Goal: Register for event/course

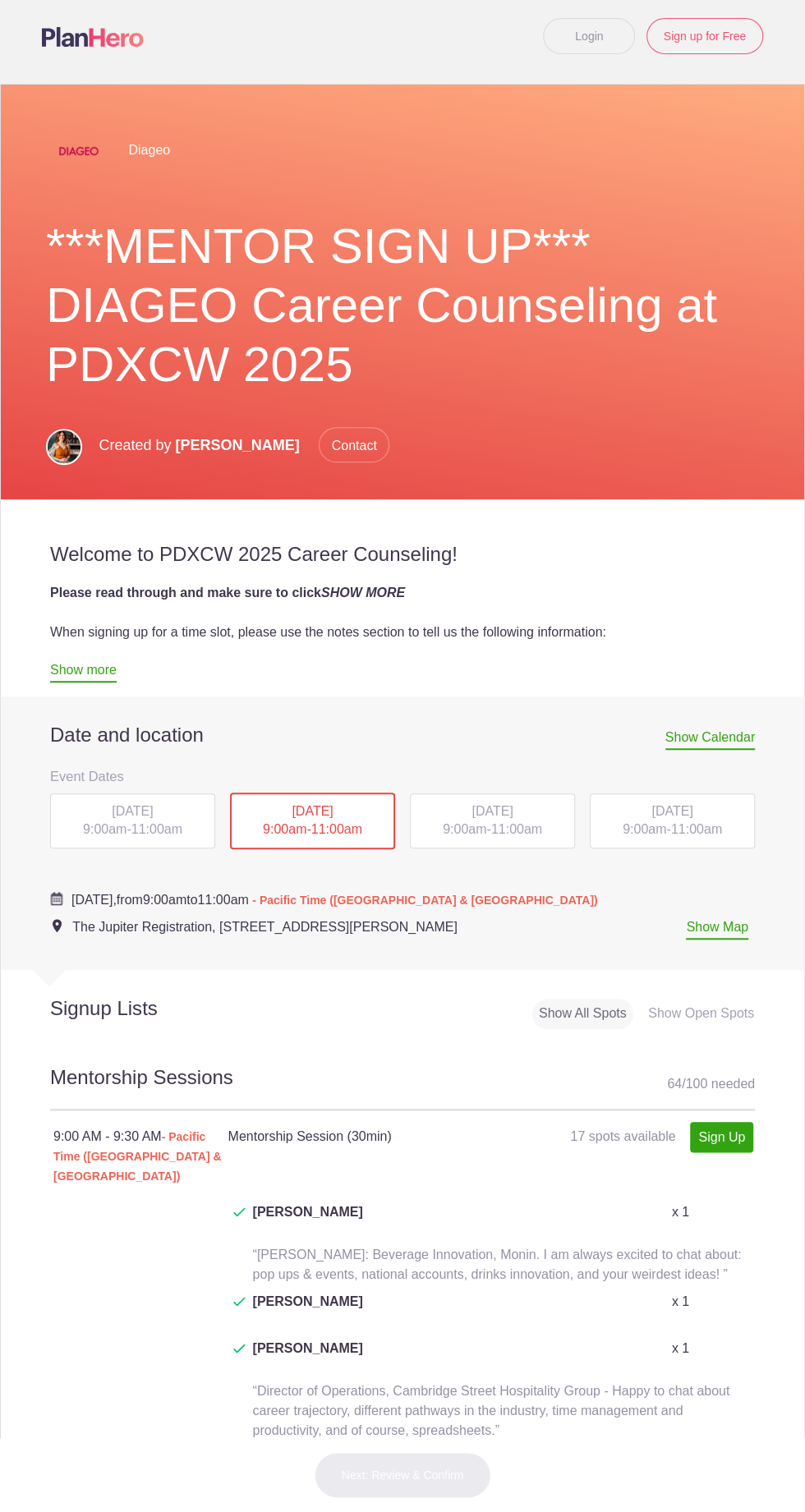
scroll to position [20, 0]
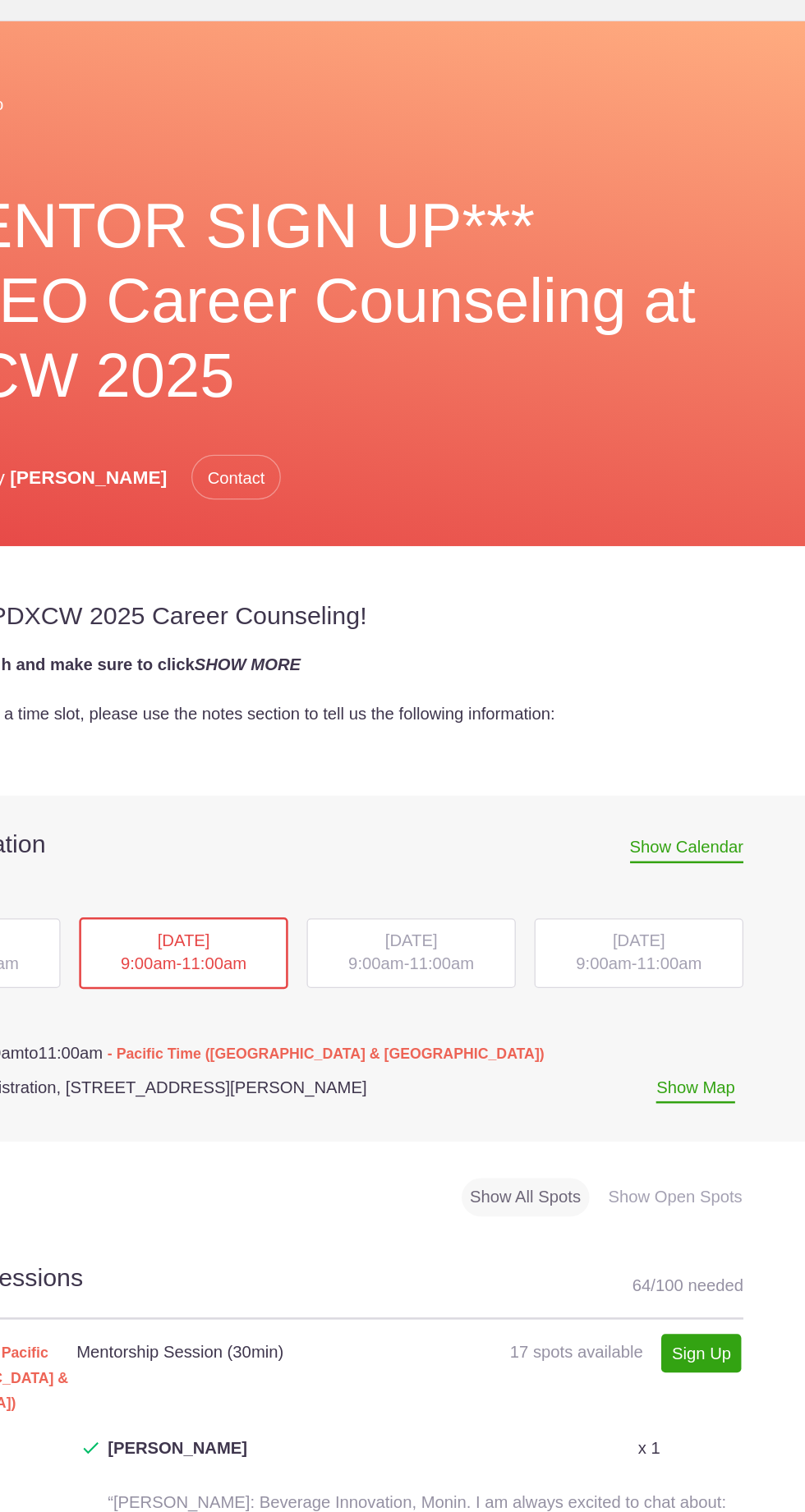
click at [673, 1024] on div "Show Open Spots" at bounding box center [701, 1025] width 119 height 31
click at [666, 1023] on div "Show Open Spots" at bounding box center [701, 1025] width 119 height 31
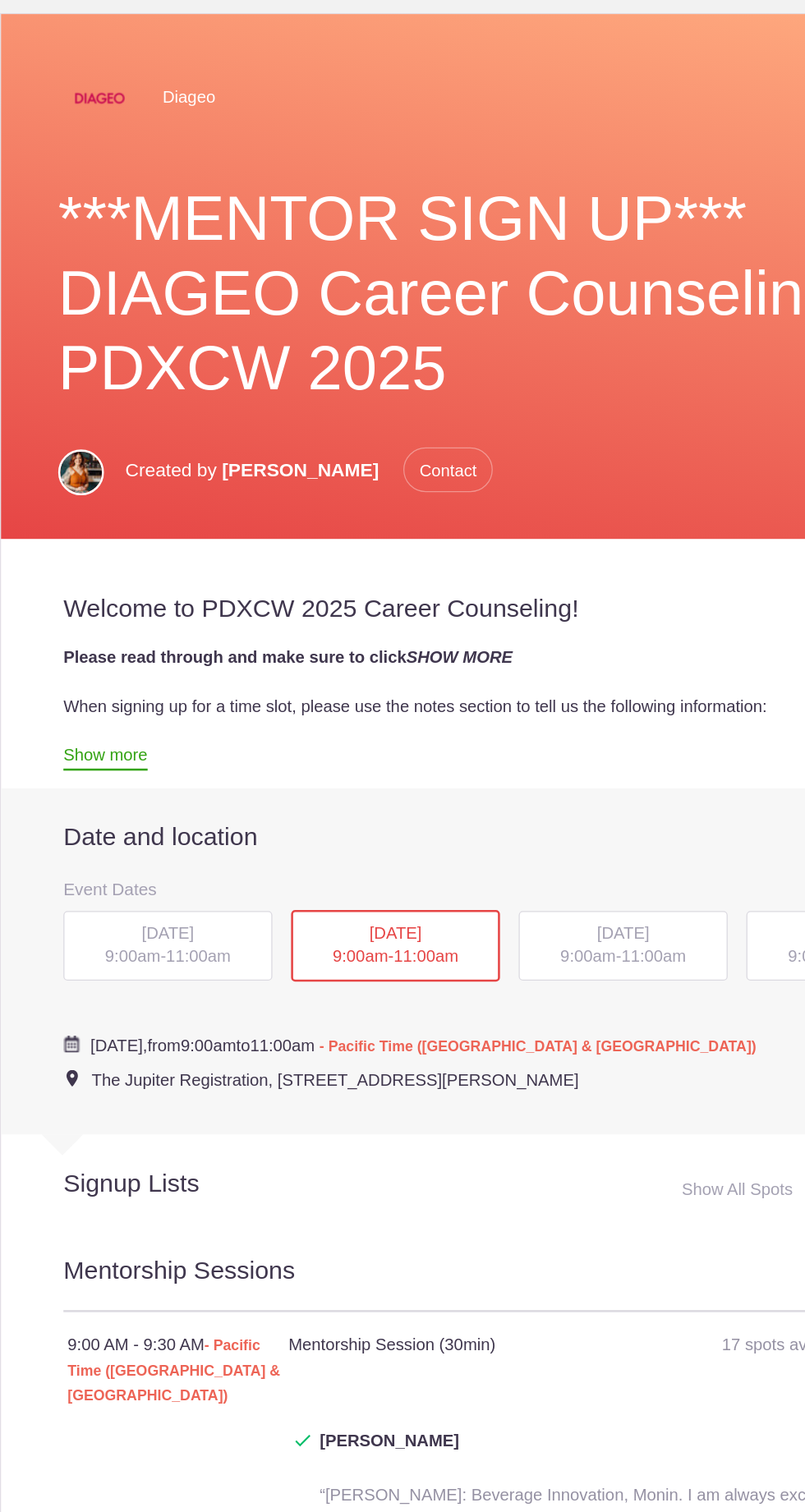
click at [96, 834] on span "9:00am" at bounding box center [105, 841] width 44 height 14
click at [103, 841] on span "9:00am" at bounding box center [105, 841] width 44 height 14
click at [114, 828] on span "[DATE]" at bounding box center [132, 822] width 41 height 14
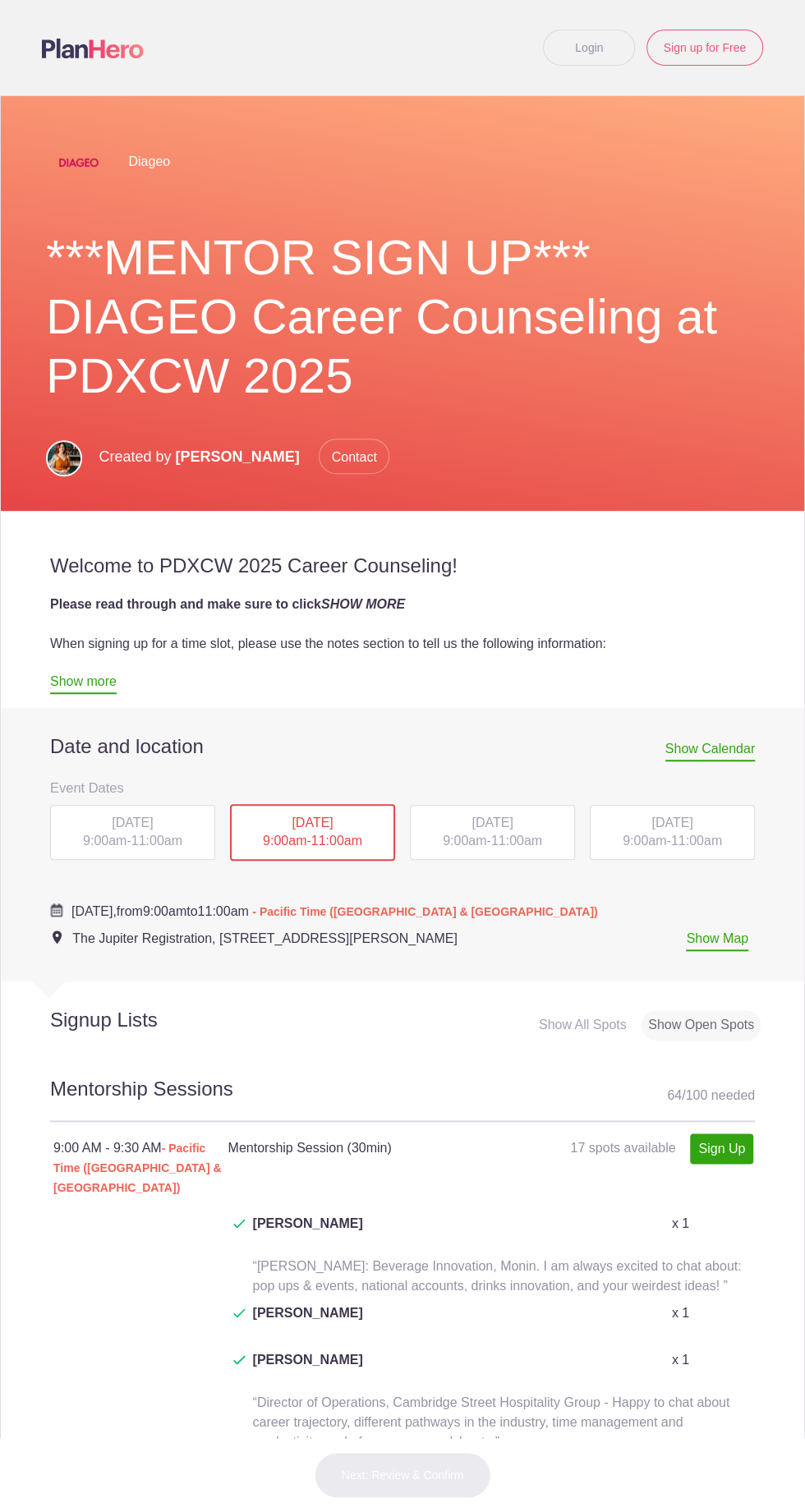
scroll to position [3, 0]
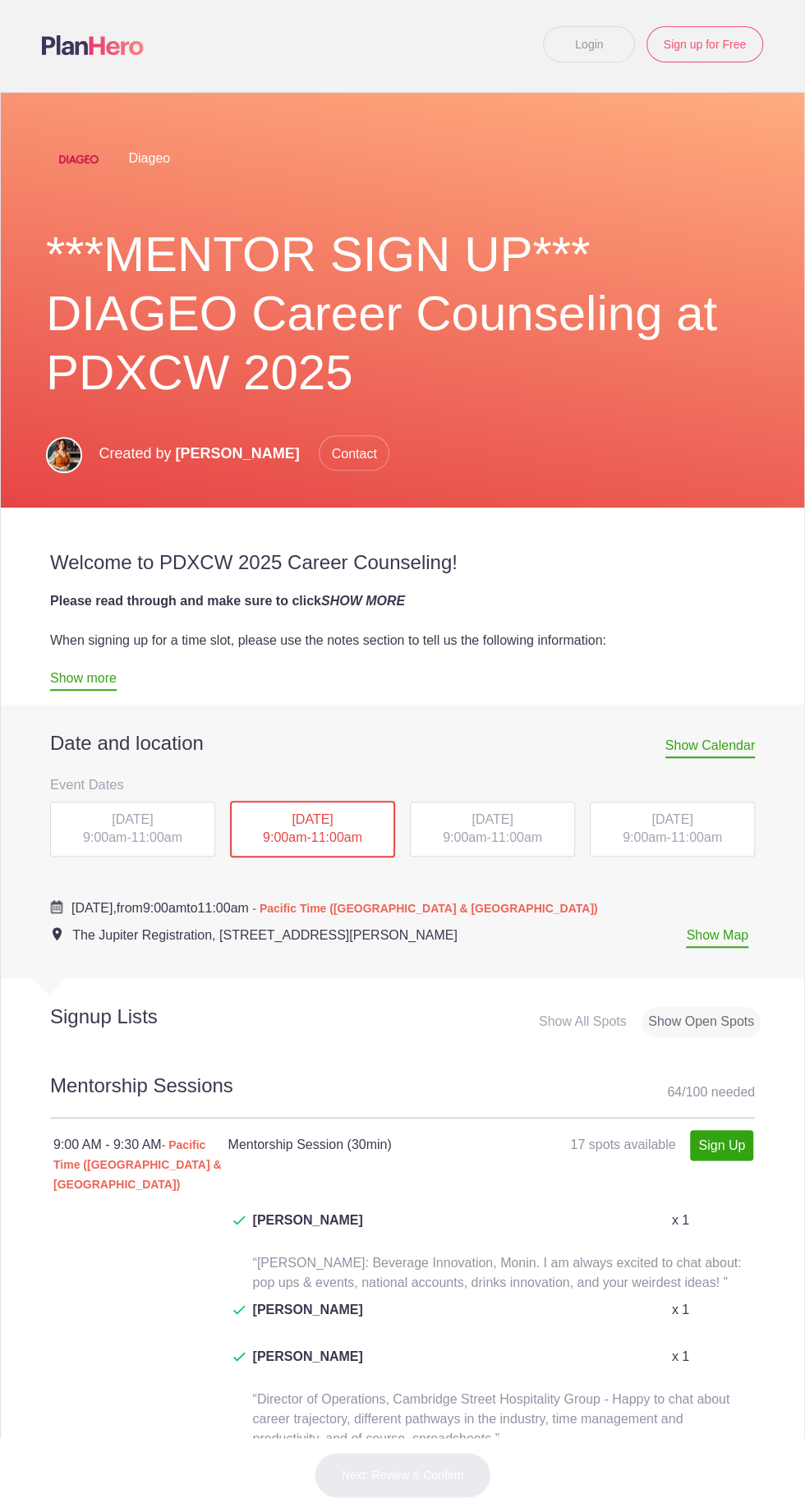
click at [98, 829] on div "MON, Oct 13, 2025 9:00am - 11:00am" at bounding box center [133, 830] width 165 height 56
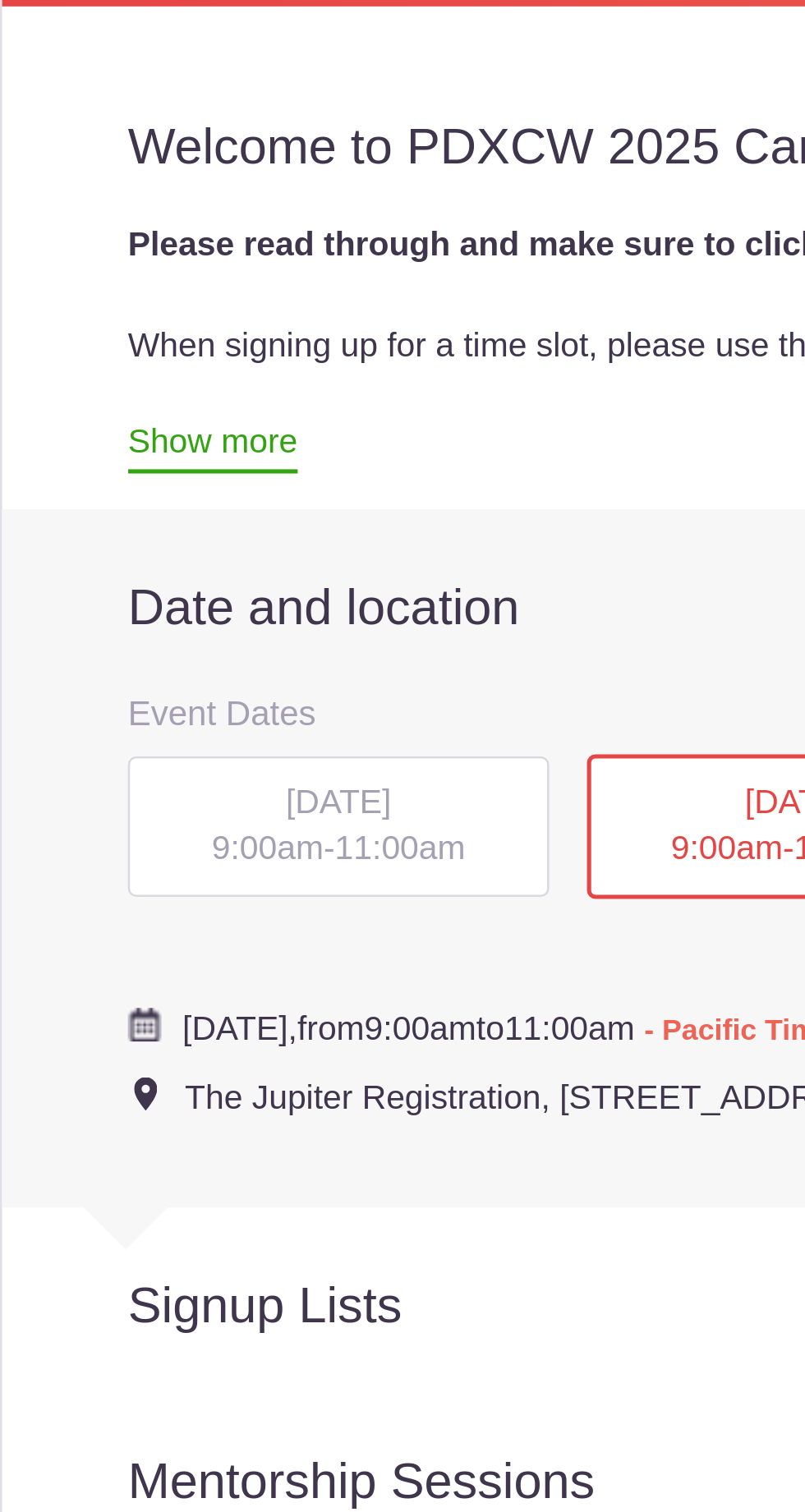
click at [153, 819] on span "[DATE]" at bounding box center [132, 819] width 41 height 14
click at [118, 828] on div "MON, Oct 13, 2025 9:00am - 11:00am" at bounding box center [133, 830] width 165 height 56
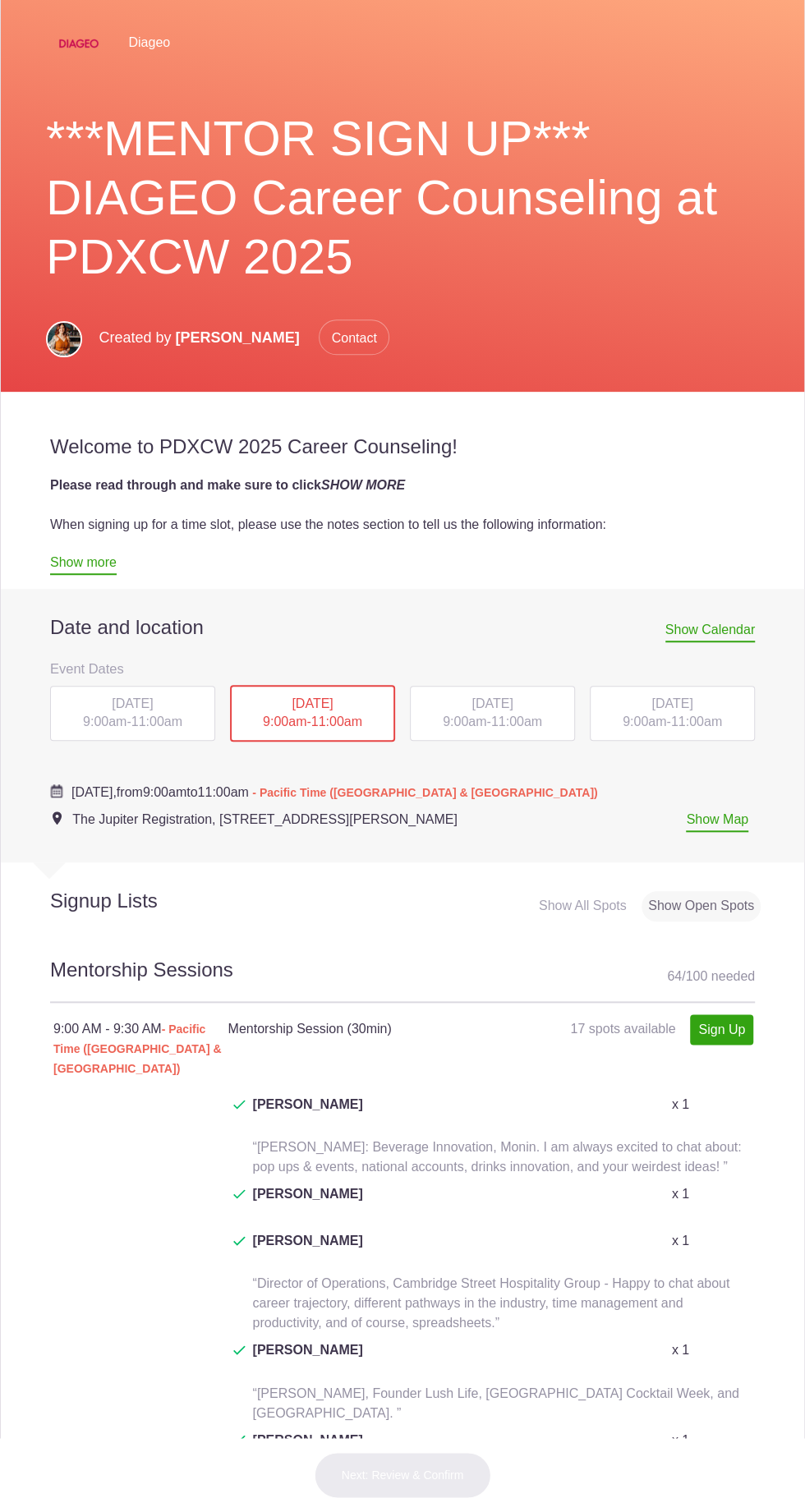
click at [472, 704] on span "[DATE]" at bounding box center [492, 703] width 41 height 14
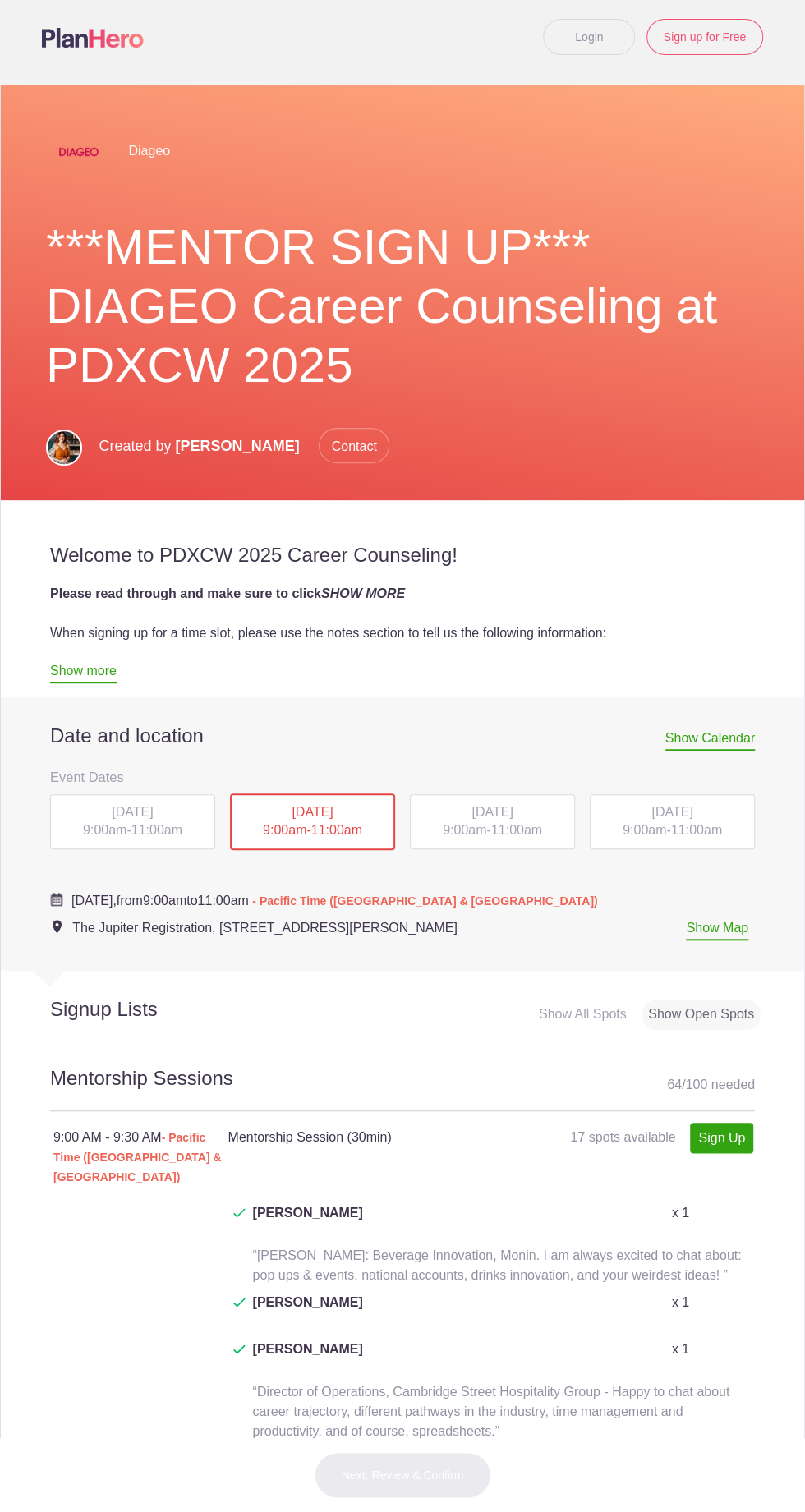
scroll to position [4, 0]
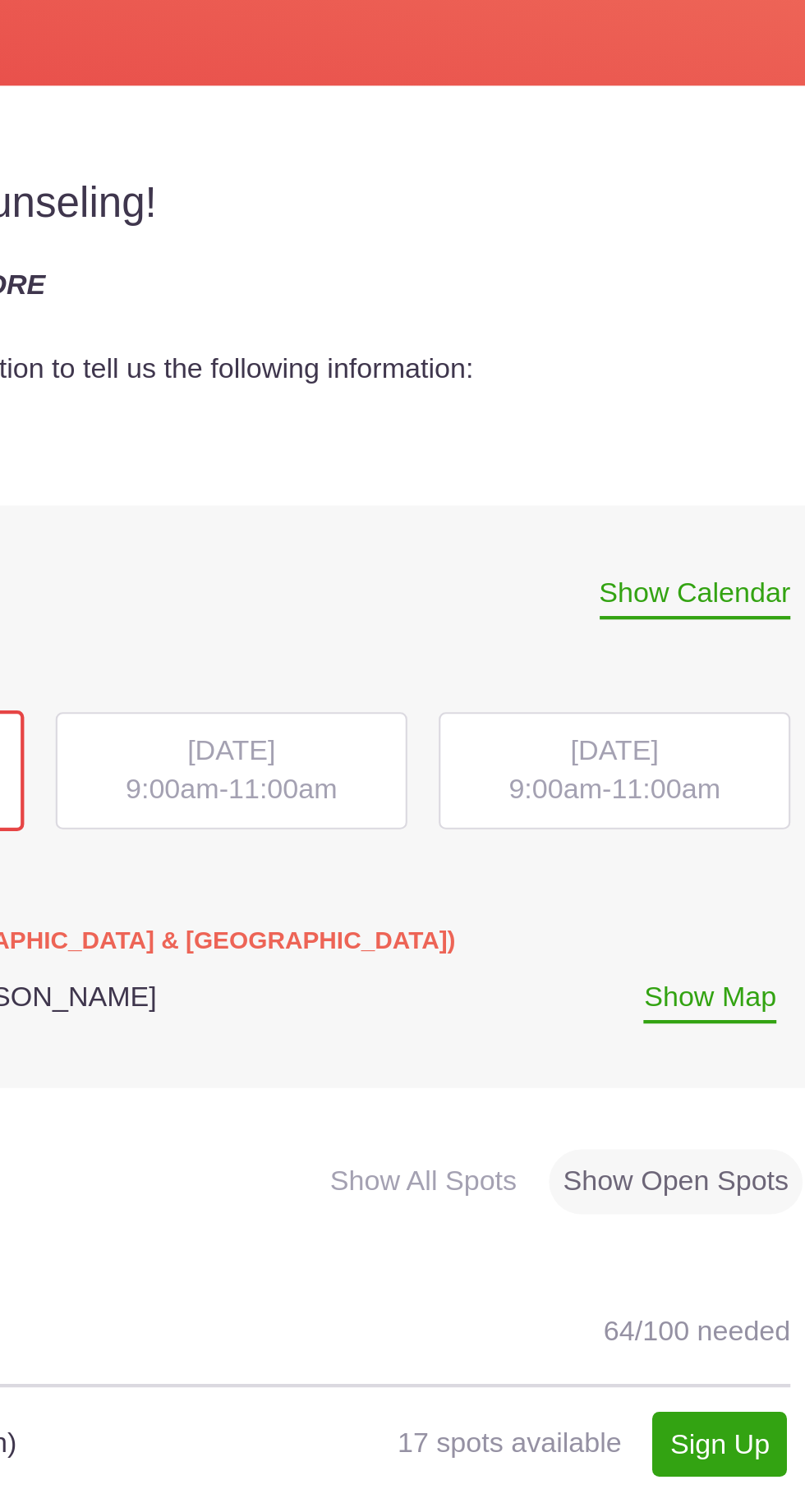
click at [652, 812] on span "[DATE]" at bounding box center [672, 818] width 41 height 14
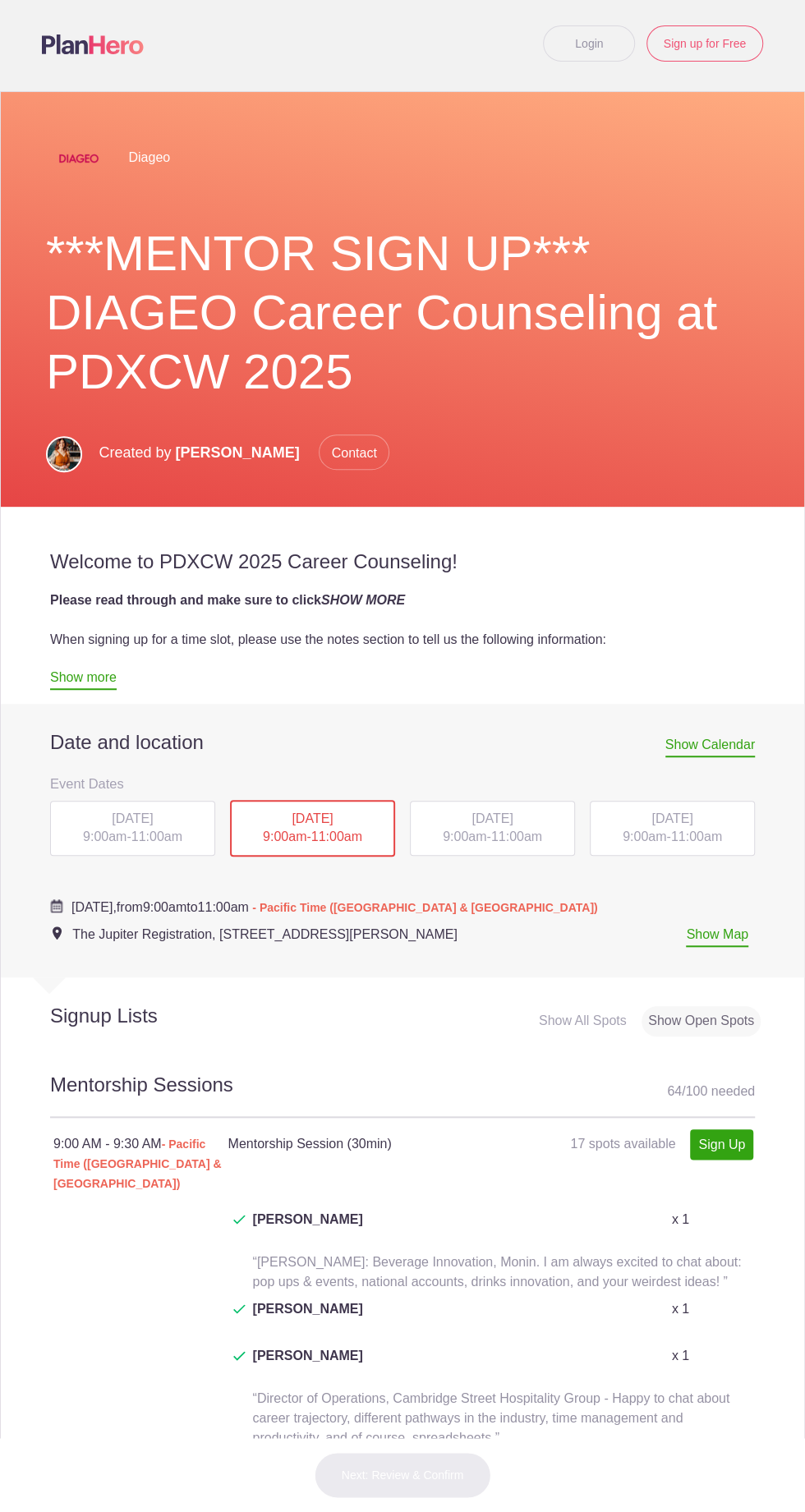
scroll to position [0, 0]
